Goal: Task Accomplishment & Management: Complete application form

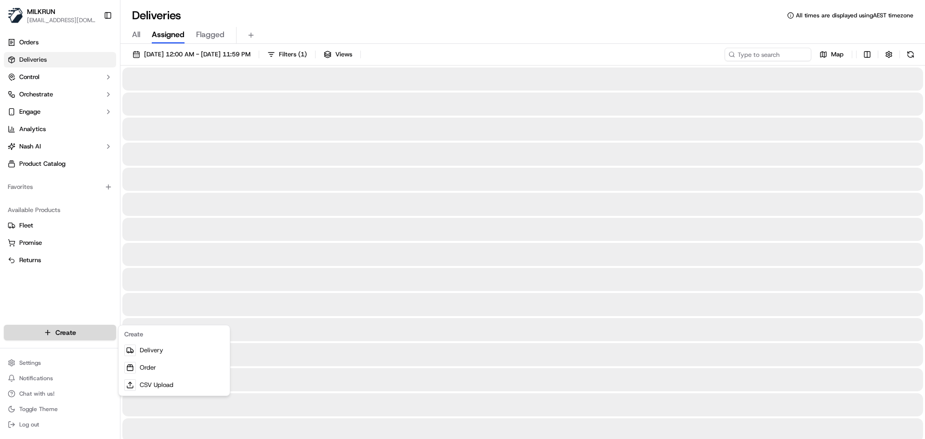
click at [48, 329] on html "MILKRUN [EMAIL_ADDRESS][DOMAIN_NAME] Toggle Sidebar Orders Deliveries Control O…" at bounding box center [462, 219] width 925 height 439
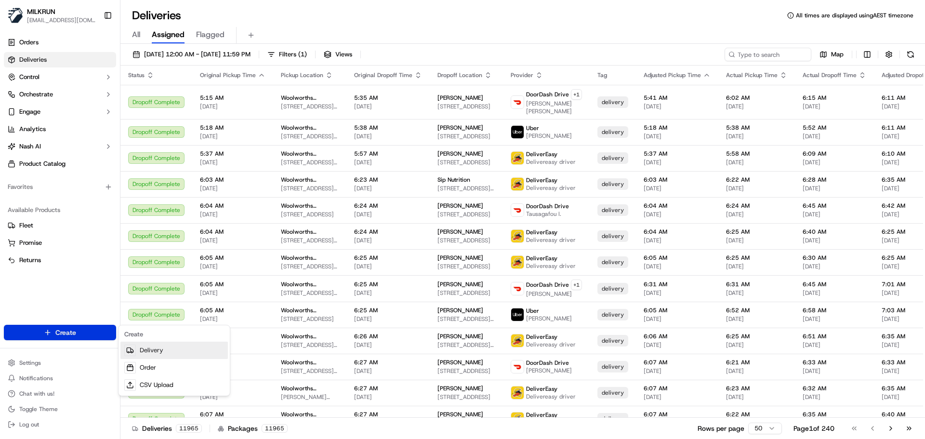
click at [159, 352] on link "Delivery" at bounding box center [173, 349] width 107 height 17
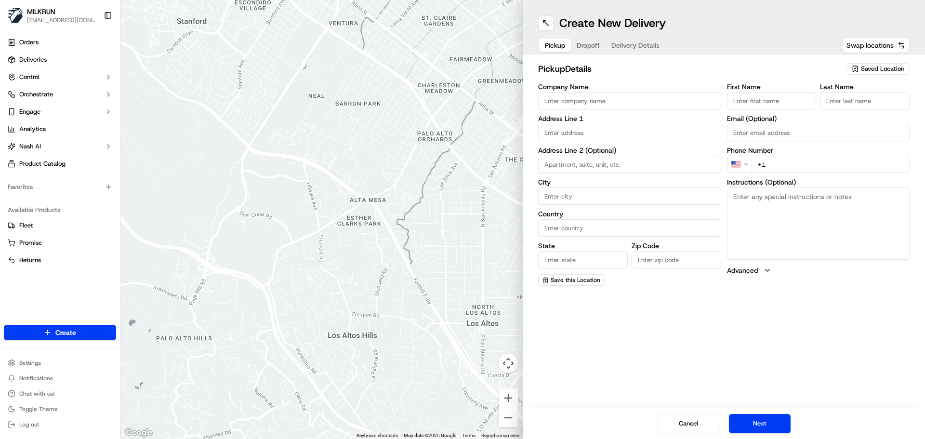
click at [872, 68] on span "Saved Location" at bounding box center [882, 69] width 43 height 9
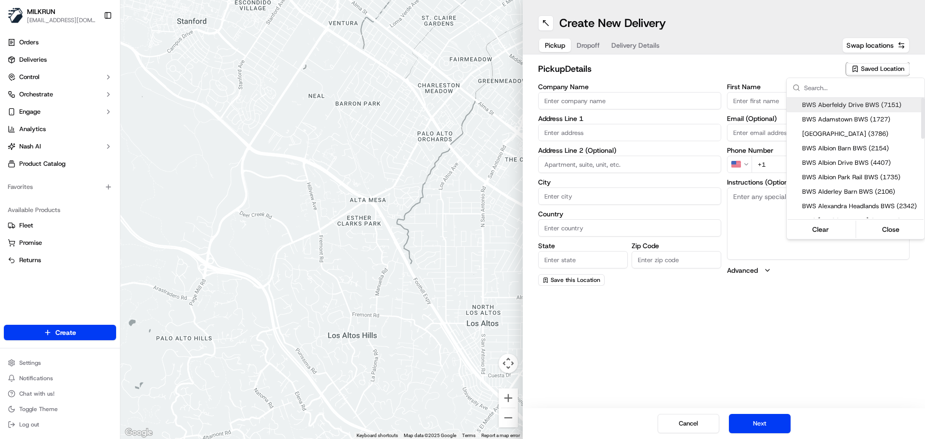
type input "O"
type input "Broad"
click at [843, 102] on span "BWS Broadbeach Drive BWS (2884)" at bounding box center [861, 105] width 118 height 9
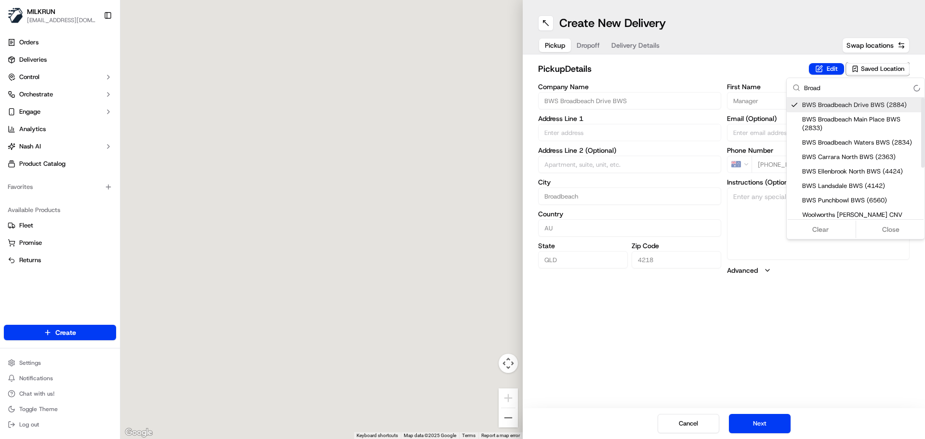
type input "BWS Broadbeach Drive BWS"
type input "8 Charles Ave"
type input "Broadbeach"
type input "AU"
type input "QLD"
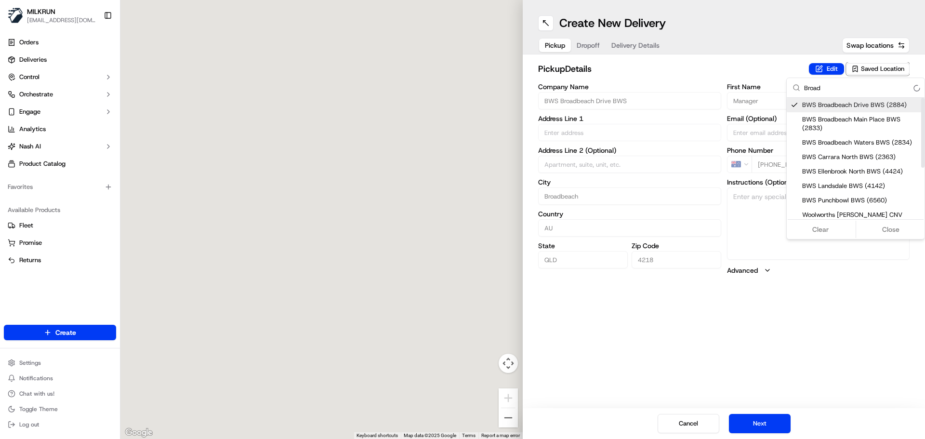
type input "4218"
type input "Manager"
type input "-28.029156"
type input "+61 7 5538 4718"
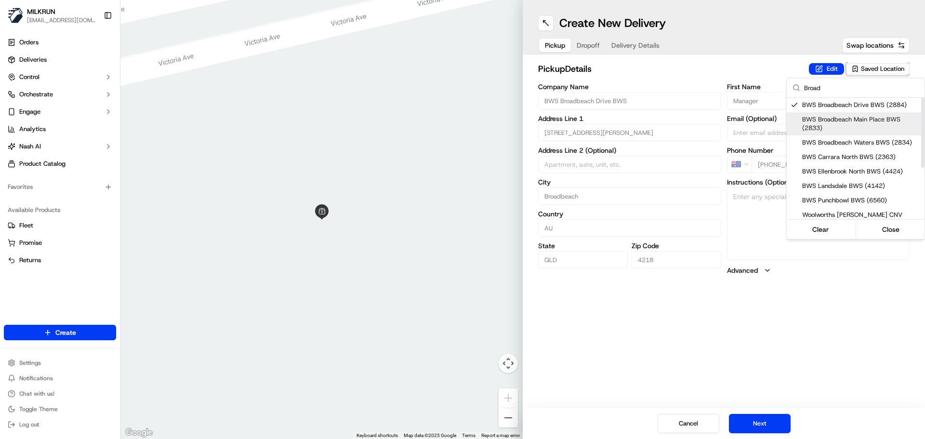
click at [837, 125] on span "BWS Broadbeach Main Place BWS (2833)" at bounding box center [861, 123] width 118 height 17
type input "BWS Broadbeach Main Place BWS"
type input "2715 Main Place"
type input "-28.027605"
type input "+61 7 5504 7505"
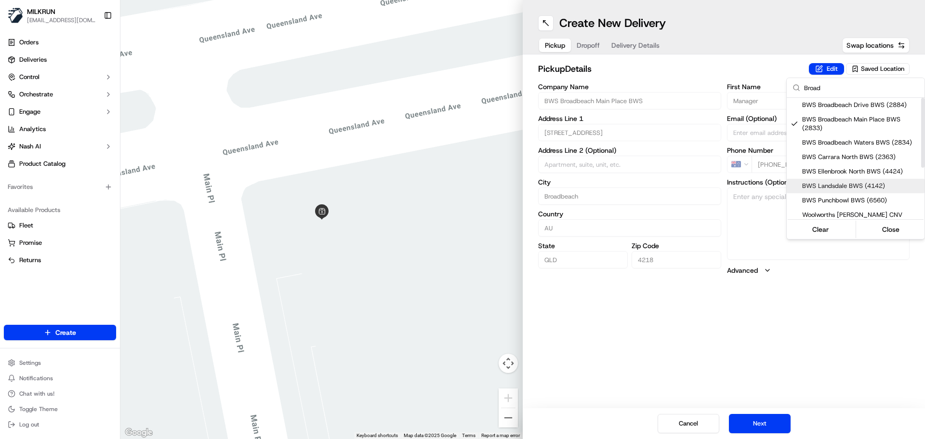
click at [763, 419] on html "MILKRUN aoman@woolworths.com.au Toggle Sidebar Orders Deliveries Control Orches…" at bounding box center [462, 219] width 925 height 439
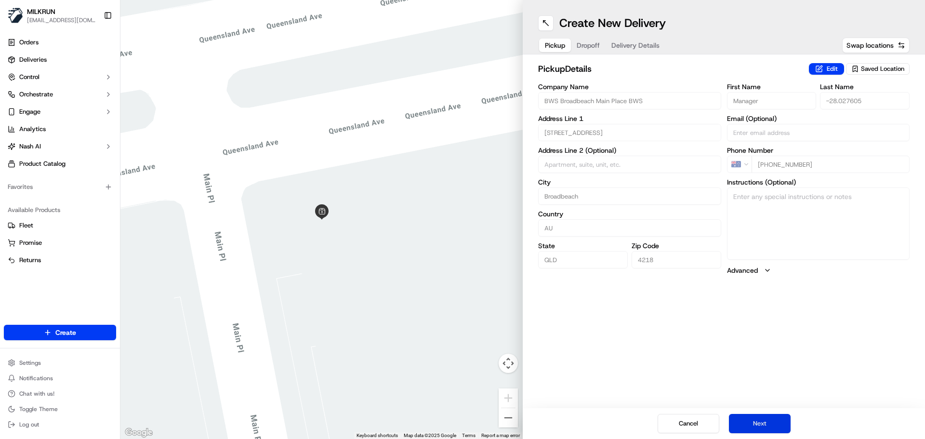
click at [764, 426] on button "Next" at bounding box center [760, 423] width 62 height 19
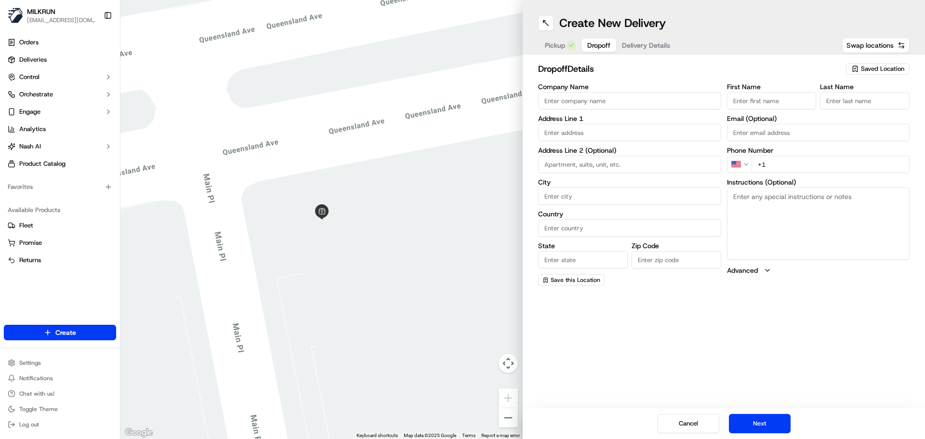
click at [763, 98] on input "First Name" at bounding box center [772, 100] width 90 height 17
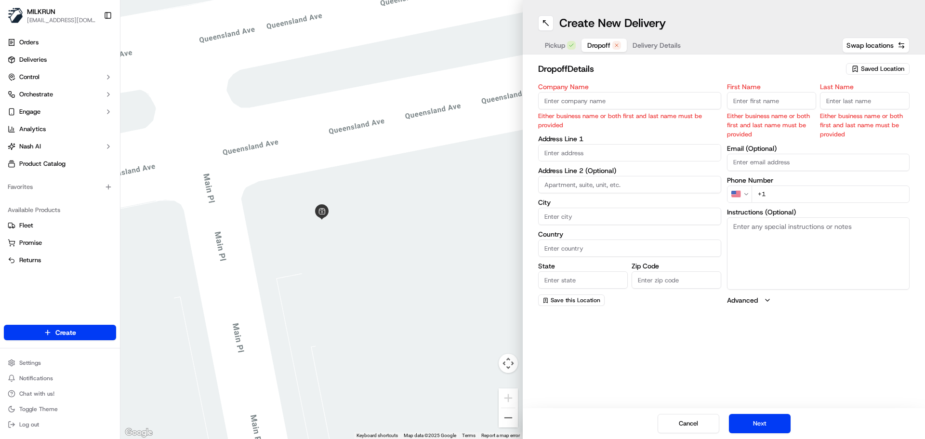
drag, startPoint x: 764, startPoint y: 92, endPoint x: 762, endPoint y: 100, distance: 7.9
click at [764, 94] on input "First Name" at bounding box center [772, 100] width 90 height 17
type input "Emily"
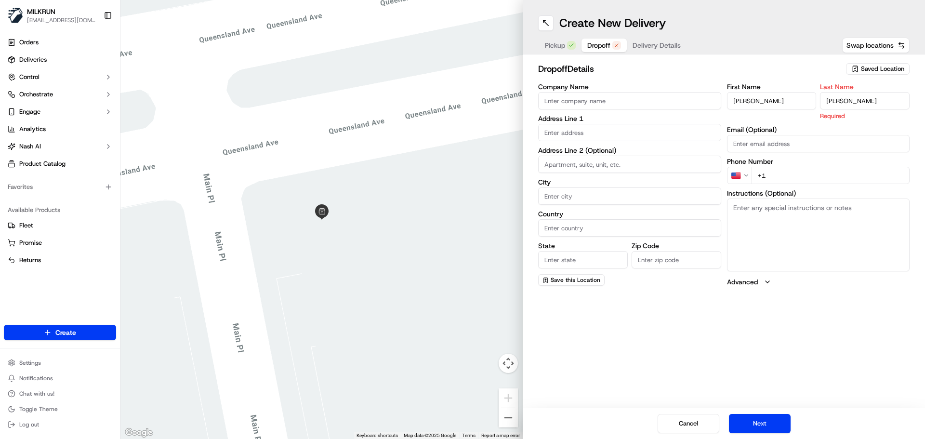
type input "Kelly"
drag, startPoint x: 620, startPoint y: 131, endPoint x: 43, endPoint y: 162, distance: 578.3
click at [618, 132] on input "text" at bounding box center [629, 132] width 183 height 17
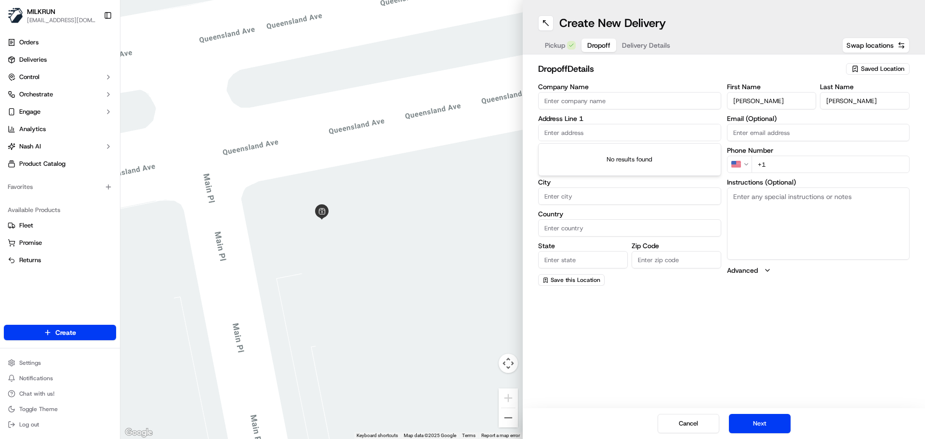
click at [564, 128] on input "text" at bounding box center [629, 132] width 183 height 17
paste input "12 Philip Ave"
click at [626, 149] on div "12 Philip Ave, Broadbeach QLD, Australia" at bounding box center [629, 152] width 178 height 14
type input "12 Philip Ave, Broadbeach QLD 4218, Australia"
type input "Broadbeach"
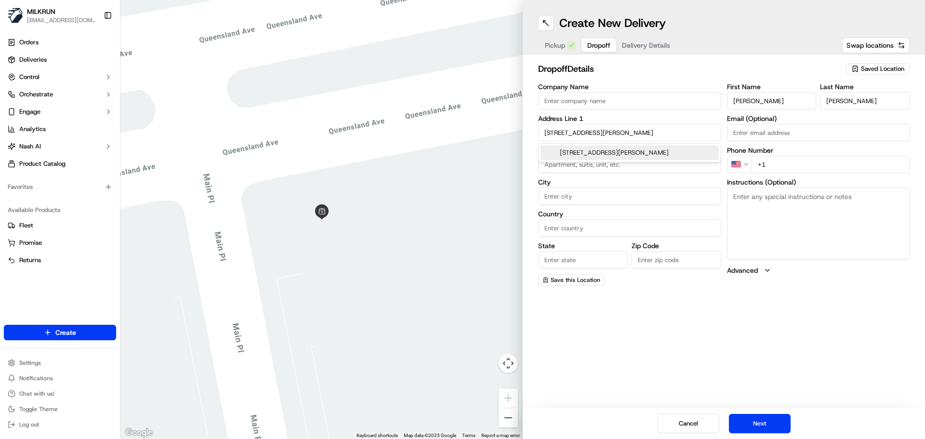
type input "Australia"
type input "QLD"
type input "4218"
type input "12 Philip Avenue"
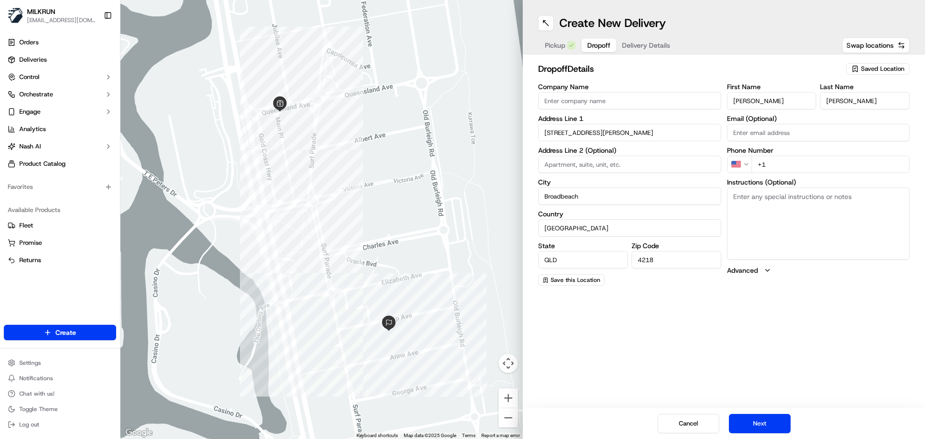
click at [776, 170] on input "+1" at bounding box center [830, 164] width 158 height 17
paste input "400 572 807"
type input "+61 400 572 807"
drag, startPoint x: 748, startPoint y: 204, endPoint x: 728, endPoint y: 220, distance: 25.7
click at [748, 204] on textarea "Instructions (Optional)" at bounding box center [818, 223] width 183 height 72
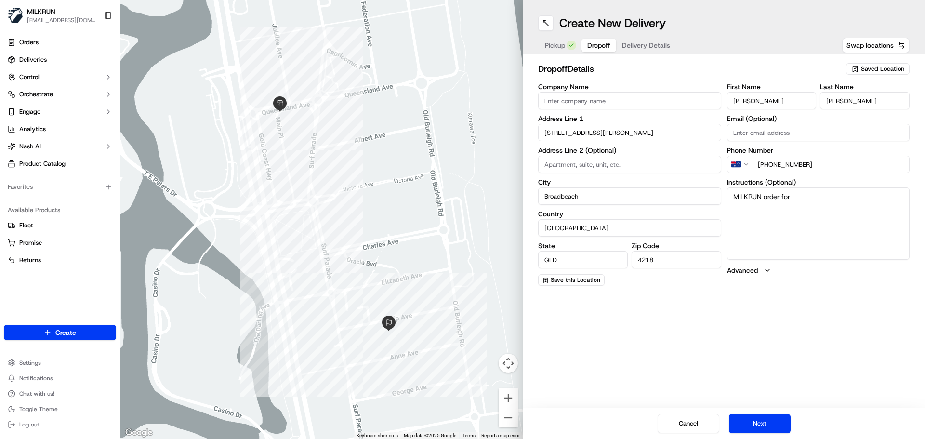
paste textarea "12 Philip Ave, Broadbeach QLD 4218, Australia"
type textarea "MILKRUN order for 12 Philip Ave, Broadbeach QLD 4218, Australia"
click at [761, 422] on button "Next" at bounding box center [760, 423] width 62 height 19
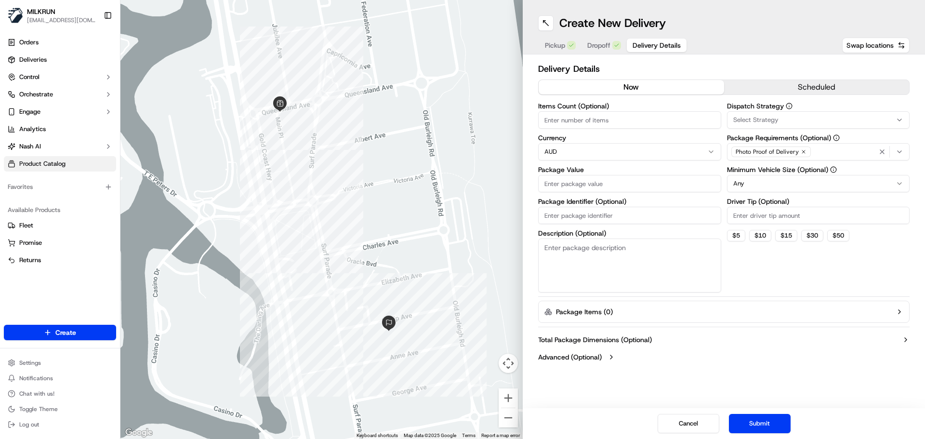
drag, startPoint x: 608, startPoint y: 122, endPoint x: 9, endPoint y: 161, distance: 599.9
click at [598, 125] on input "Items Count (Optional)" at bounding box center [629, 119] width 183 height 17
type input "3"
click at [593, 179] on input "Package Value" at bounding box center [629, 183] width 183 height 17
type input "101"
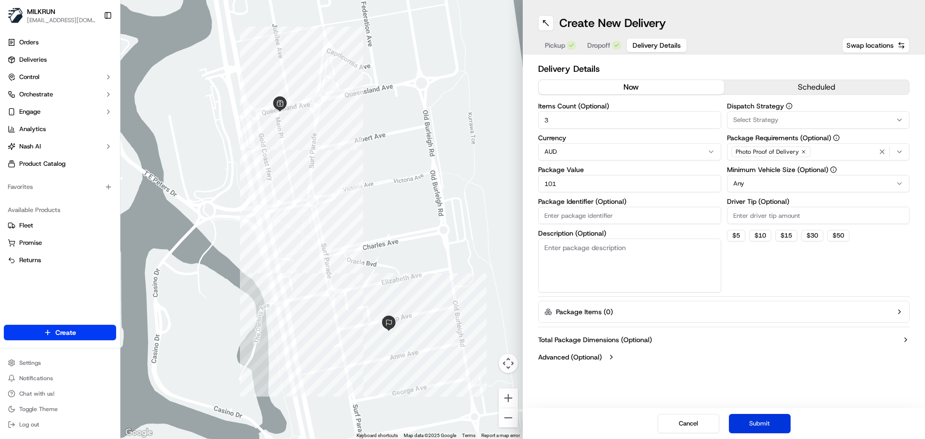
click at [756, 419] on button "Submit" at bounding box center [760, 423] width 62 height 19
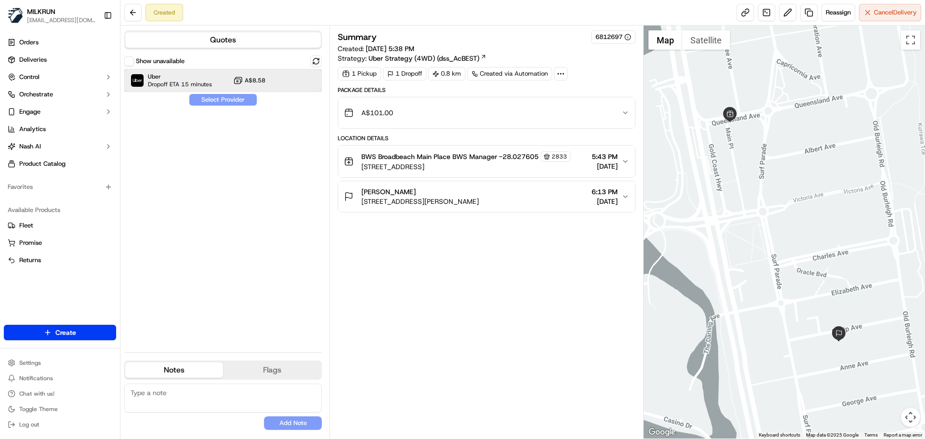
click at [197, 82] on span "Dropoff ETA 15 minutes" at bounding box center [180, 84] width 64 height 8
click at [238, 101] on button "Assign Provider" at bounding box center [223, 100] width 68 height 12
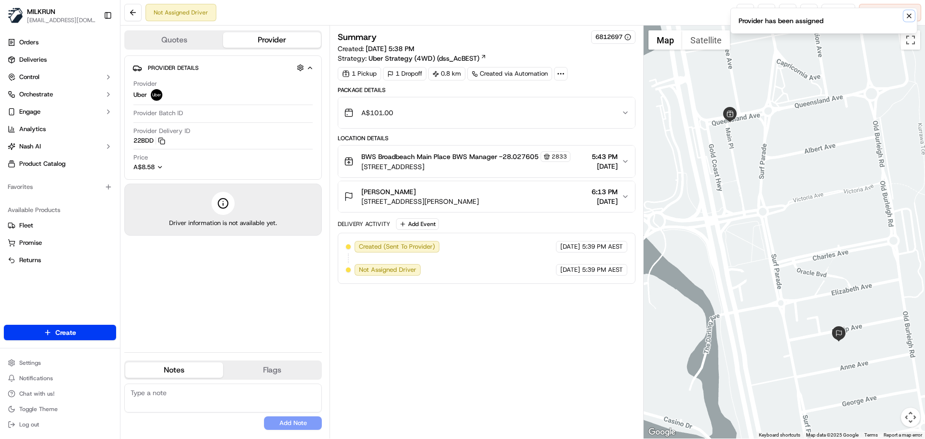
click at [908, 13] on icon "Notifications (F8)" at bounding box center [909, 16] width 8 height 8
click at [747, 9] on link at bounding box center [744, 12] width 17 height 17
click at [137, 12] on button at bounding box center [132, 12] width 17 height 17
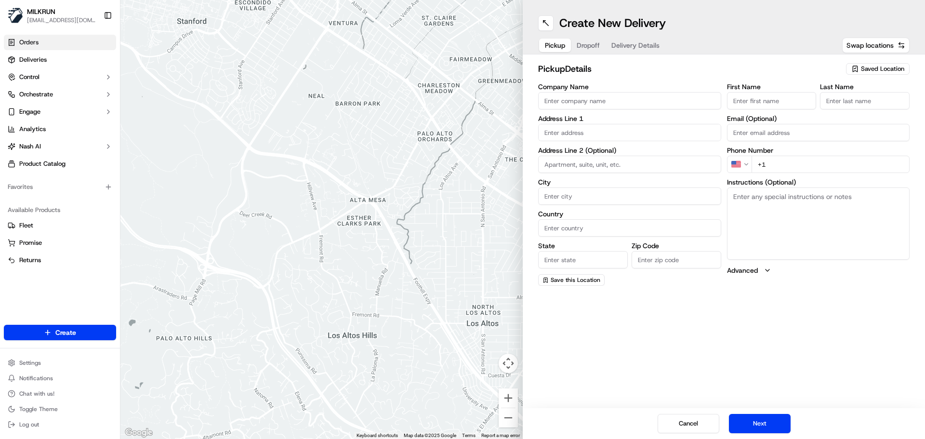
click at [37, 44] on span "Orders" at bounding box center [28, 42] width 19 height 9
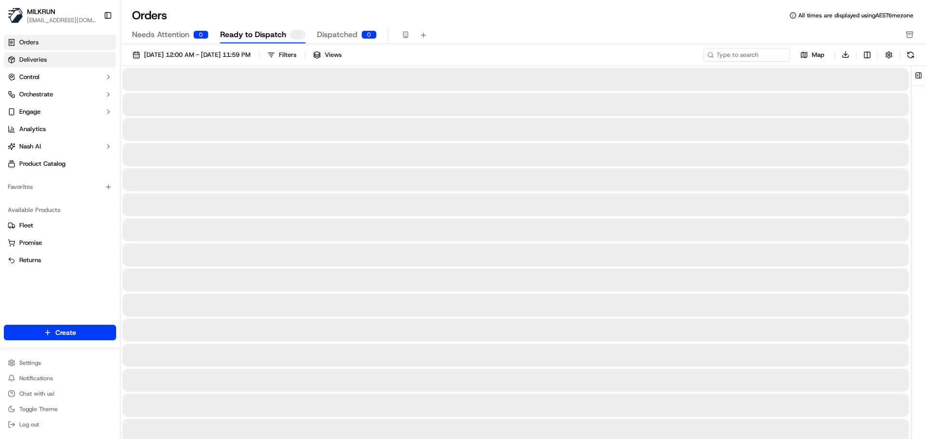
click at [36, 61] on span "Deliveries" at bounding box center [32, 59] width 27 height 9
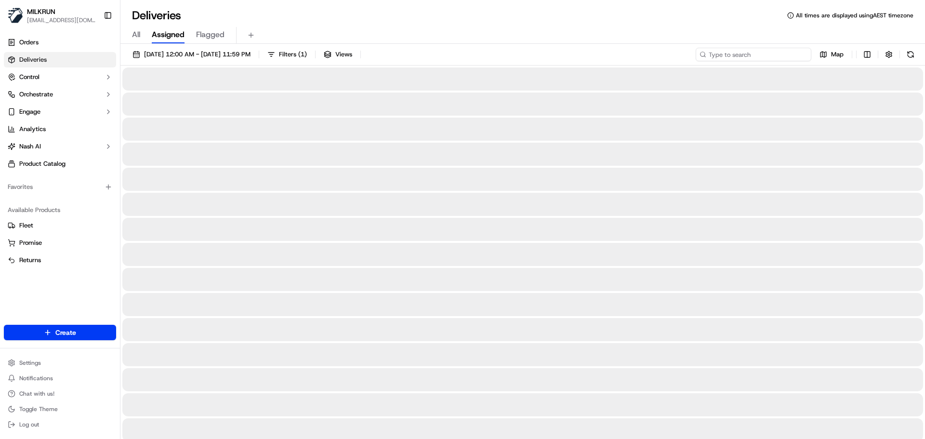
click at [744, 55] on input at bounding box center [753, 54] width 116 height 13
paste input "[PERSON_NAME]"
click at [712, 52] on input "[PERSON_NAME]" at bounding box center [753, 54] width 116 height 13
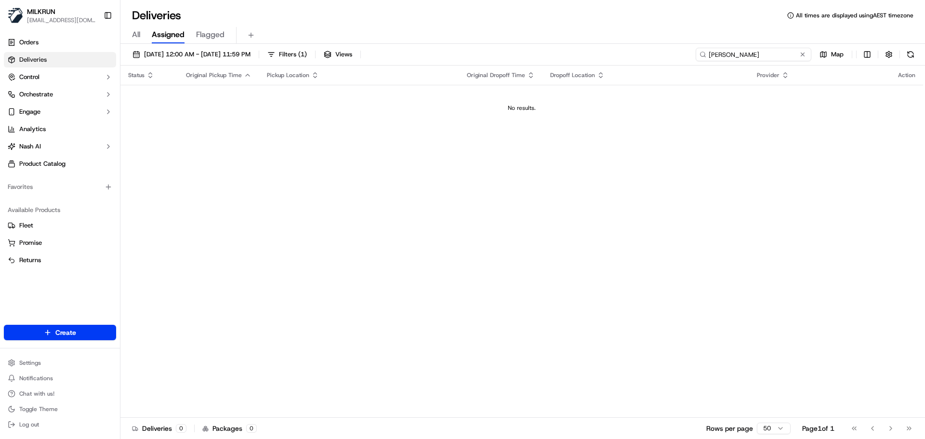
click at [740, 55] on input "[PERSON_NAME]" at bounding box center [753, 54] width 116 height 13
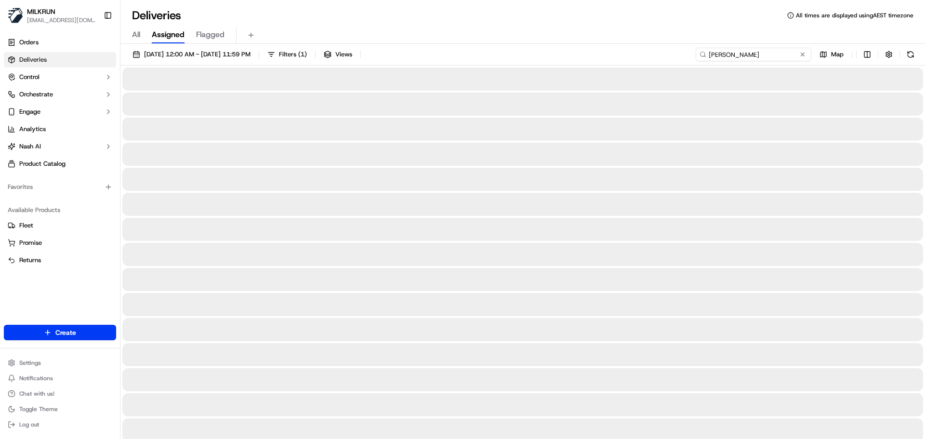
type input "[PERSON_NAME]"
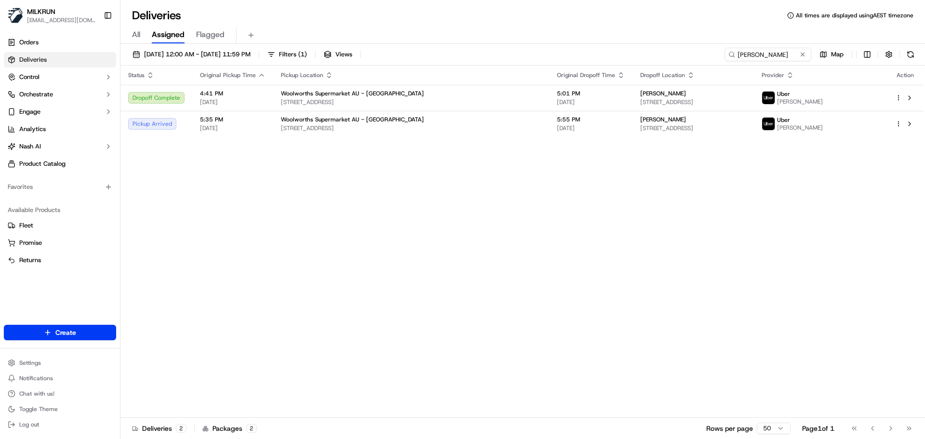
click at [505, 137] on div "Status Original Pickup Time Pickup Location Original Dropoff Time Dropoff Locat…" at bounding box center [521, 241] width 802 height 352
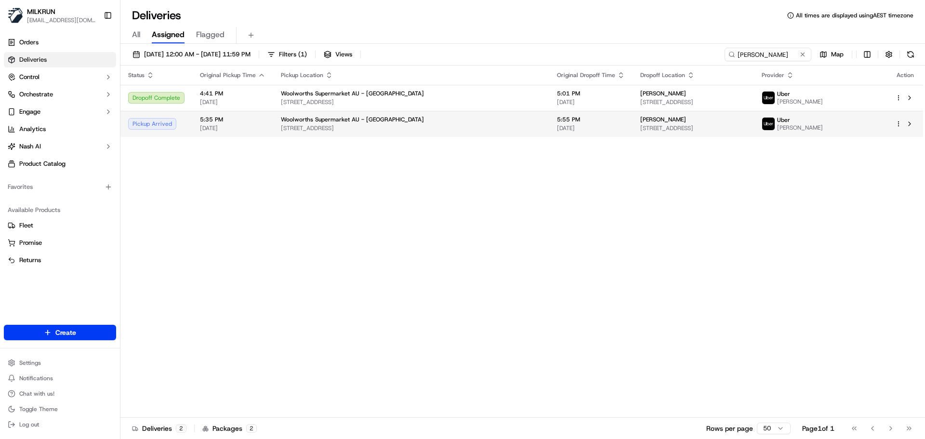
click at [549, 130] on td "5:55 PM 19/09/2025" at bounding box center [590, 124] width 83 height 26
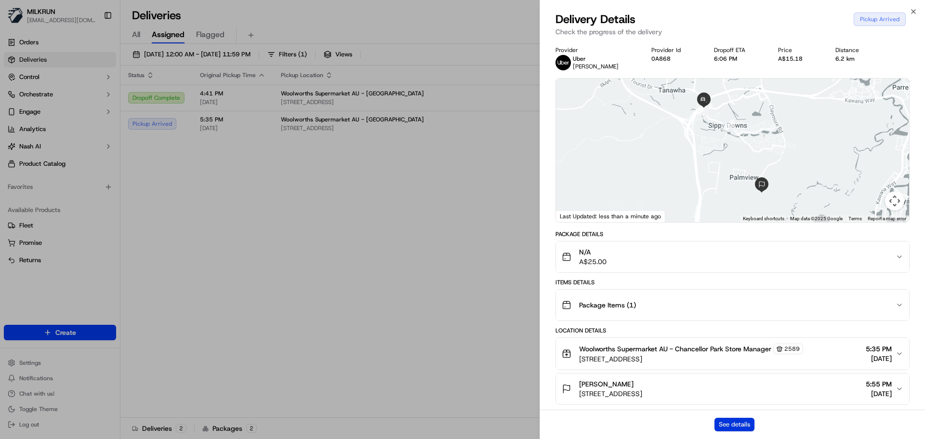
click at [746, 423] on button "See details" at bounding box center [734, 424] width 40 height 13
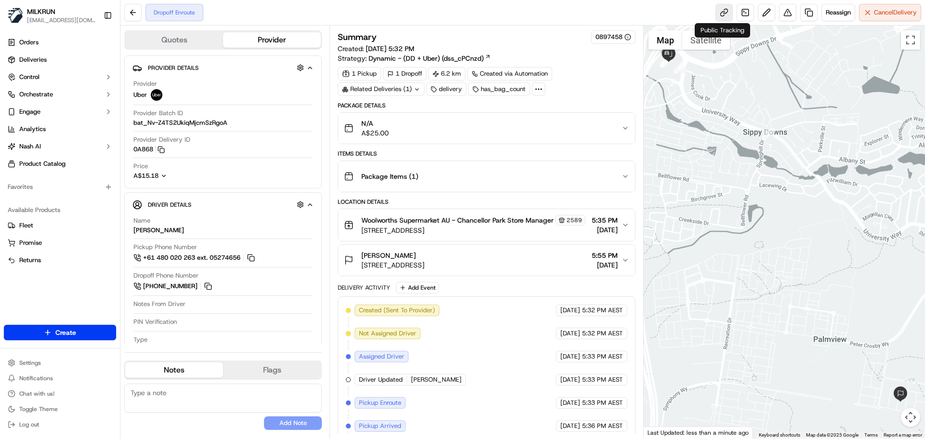
click at [724, 9] on link at bounding box center [723, 12] width 17 height 17
